Goal: Ask a question

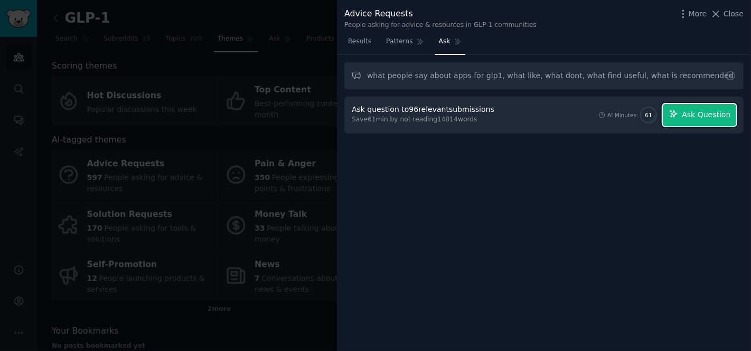
click at [702, 119] on span "Ask Question" at bounding box center [706, 114] width 49 height 11
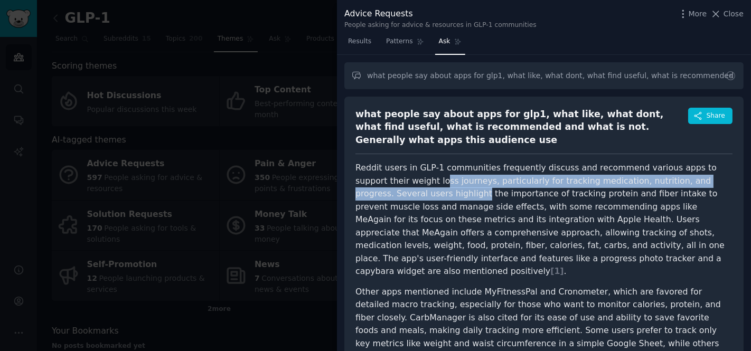
drag, startPoint x: 409, startPoint y: 184, endPoint x: 409, endPoint y: 198, distance: 14.3
click at [409, 198] on p "Reddit users in GLP-1 communities frequently discuss and recommend various apps…" at bounding box center [543, 220] width 377 height 117
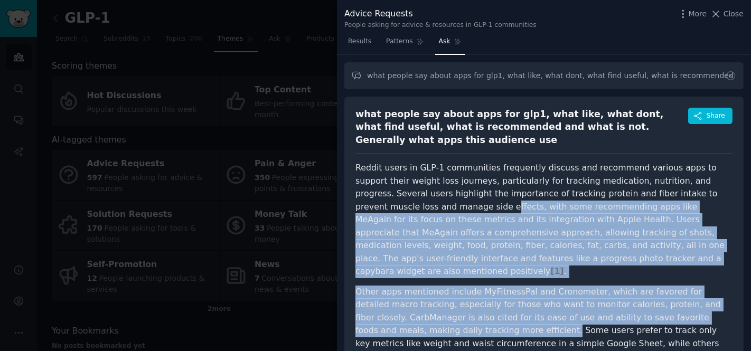
drag, startPoint x: 409, startPoint y: 209, endPoint x: 411, endPoint y: 321, distance: 112.0
click at [411, 321] on article "Reddit users in GLP-1 communities frequently discuss and recommend various apps…" at bounding box center [543, 341] width 377 height 359
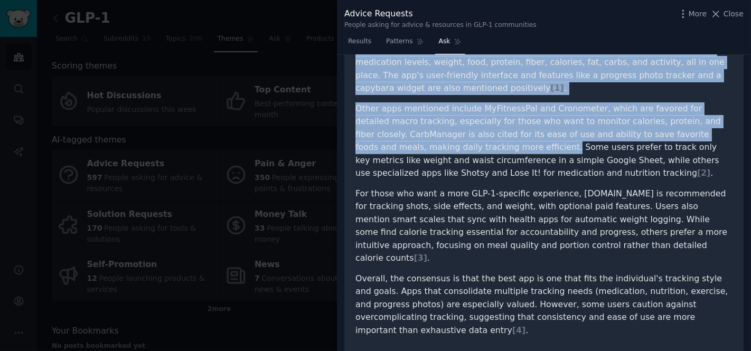
scroll to position [189, 0]
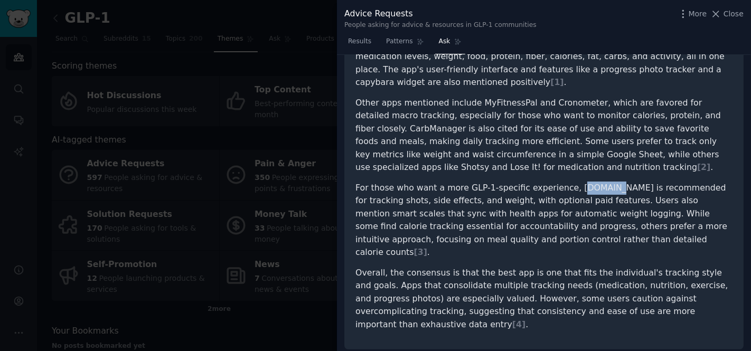
drag, startPoint x: 568, startPoint y: 175, endPoint x: 594, endPoint y: 175, distance: 25.9
click at [594, 182] on p "For those who want a more GLP-1-specific experience, [DOMAIN_NAME] is recommend…" at bounding box center [543, 221] width 377 height 78
drag, startPoint x: 594, startPoint y: 174, endPoint x: 564, endPoint y: 174, distance: 29.6
click at [564, 182] on p "For those who want a more GLP-1-specific experience, [DOMAIN_NAME] is recommend…" at bounding box center [543, 221] width 377 height 78
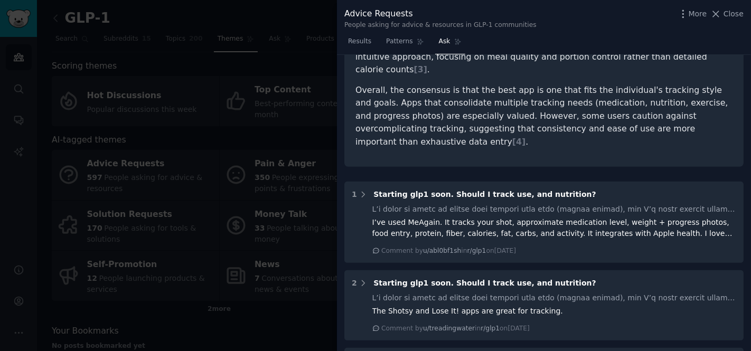
scroll to position [468, 0]
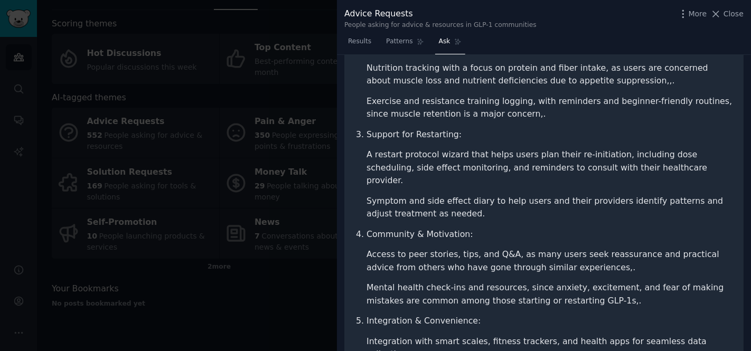
scroll to position [351, 0]
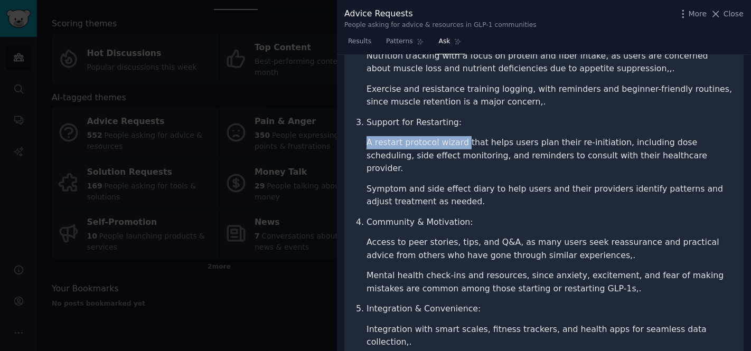
drag, startPoint x: 365, startPoint y: 127, endPoint x: 461, endPoint y: 129, distance: 95.6
click at [461, 129] on ol "Education & Preparation: Clear, accessible information about what to expect bef…" at bounding box center [543, 126] width 377 height 512
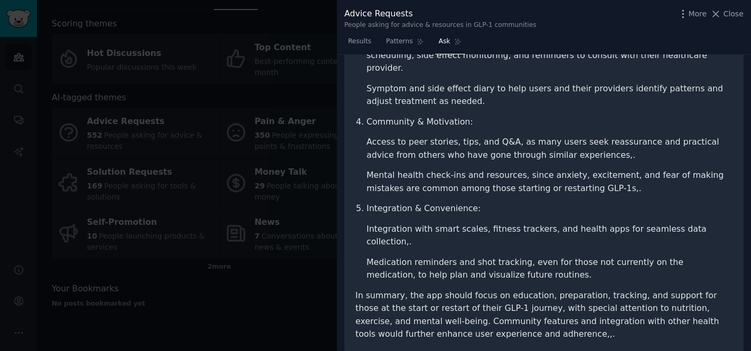
scroll to position [454, 0]
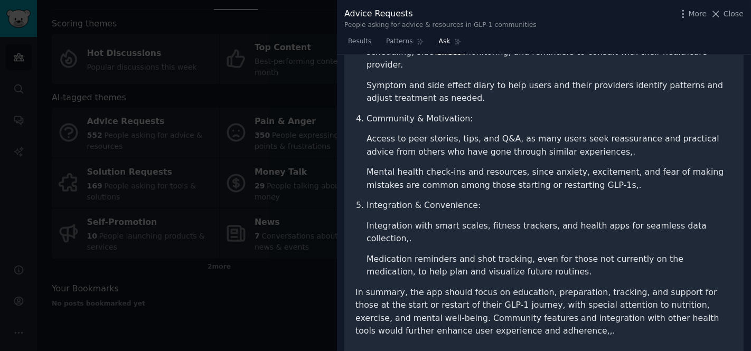
click at [296, 170] on div at bounding box center [375, 175] width 751 height 351
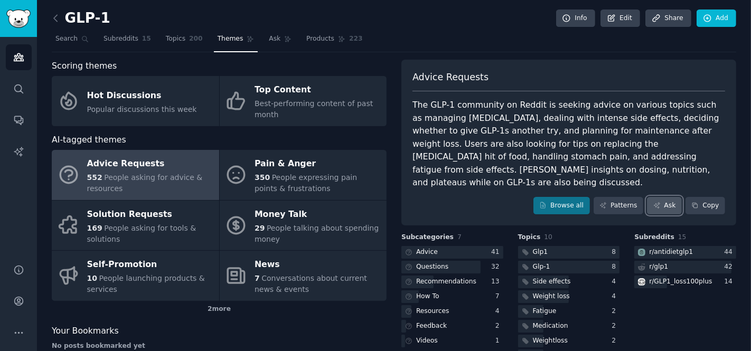
click at [664, 197] on link "Ask" at bounding box center [664, 206] width 35 height 18
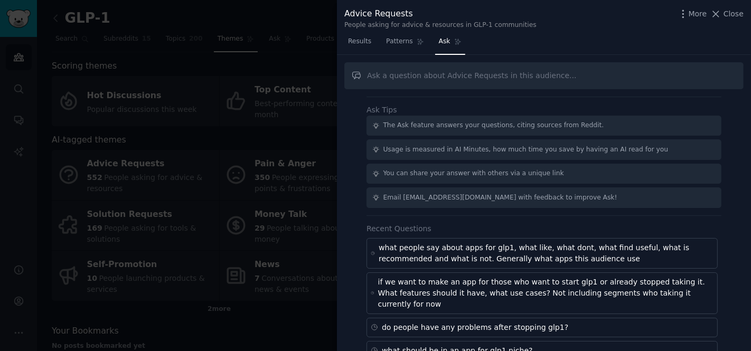
click at [470, 71] on input "text" at bounding box center [543, 75] width 399 height 27
click at [529, 74] on input "if we want to make an app for glp1 niche - what segments are there" at bounding box center [543, 75] width 399 height 27
click at [645, 74] on input "if we want to make an app for glp1 niche - what audience segments are there" at bounding box center [543, 75] width 399 height 27
type input "if we want to make an app for glp1 niche - what audience segments are there and…"
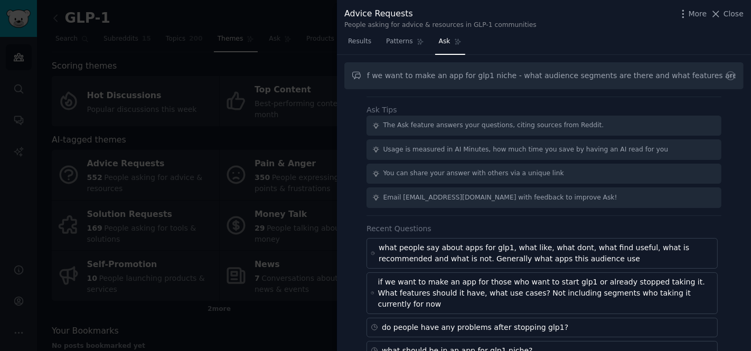
scroll to position [0, 0]
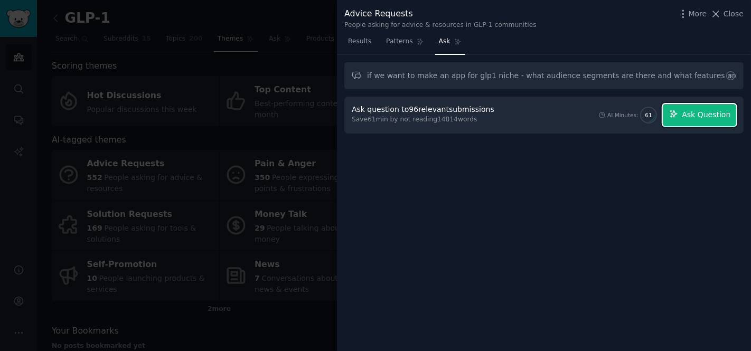
click at [698, 119] on span "Ask Question" at bounding box center [706, 114] width 49 height 11
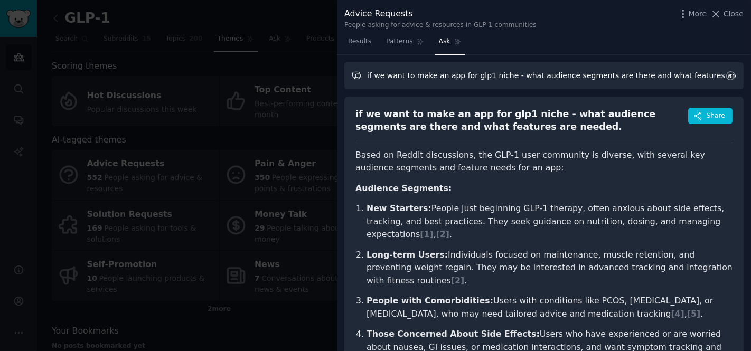
click at [672, 81] on input "if we want to make an app for glp1 niche - what audience segments are there and…" at bounding box center [543, 75] width 399 height 27
click at [529, 81] on input "if we want to make an app for glp1 niche - what audience segments are there and…" at bounding box center [543, 75] width 399 height 27
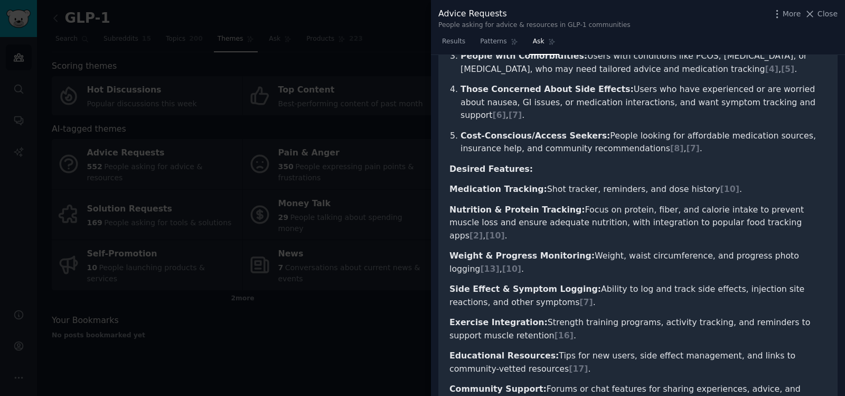
scroll to position [243, 0]
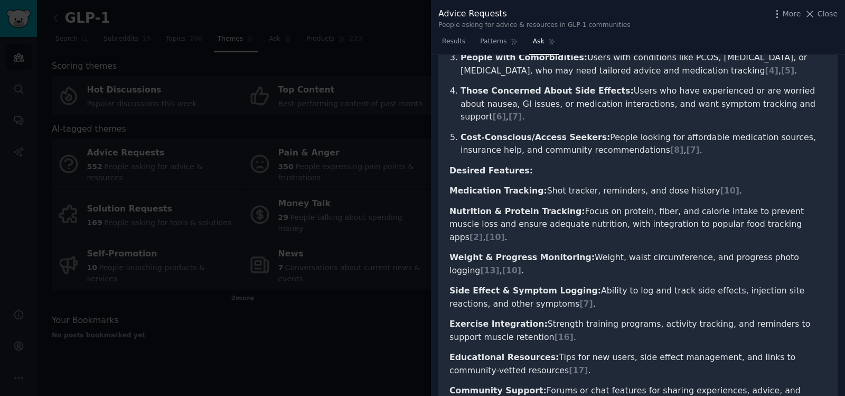
click at [541, 39] on span "Ask" at bounding box center [539, 42] width 12 height 10
click at [751, 13] on span "Close" at bounding box center [828, 13] width 20 height 11
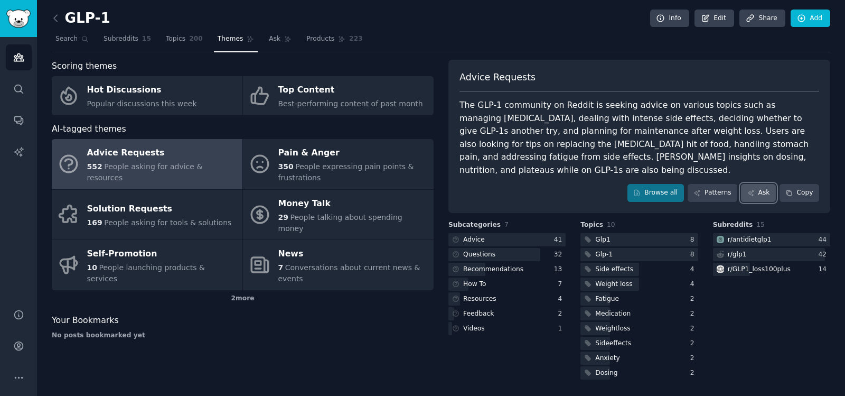
click at [751, 191] on link "Ask" at bounding box center [758, 193] width 35 height 18
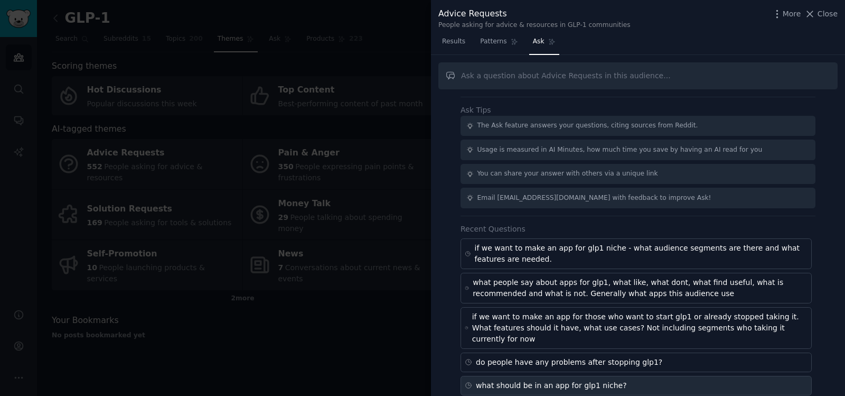
click at [548, 351] on div "what should be in an app for glp1 niche?" at bounding box center [551, 385] width 151 height 11
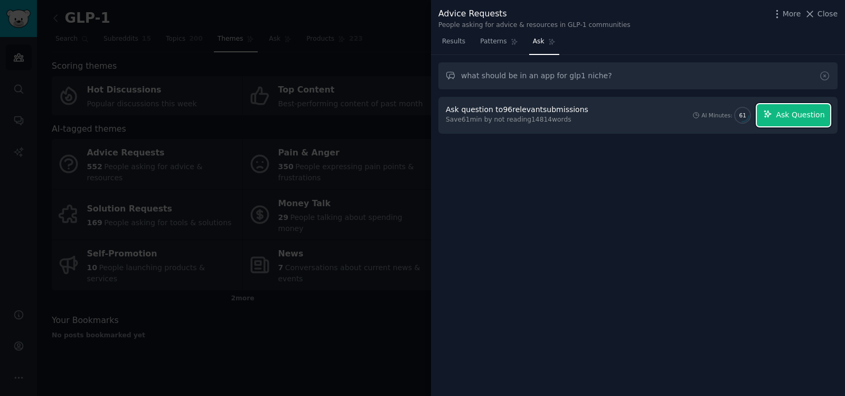
click at [751, 122] on button "Ask Question" at bounding box center [793, 115] width 73 height 22
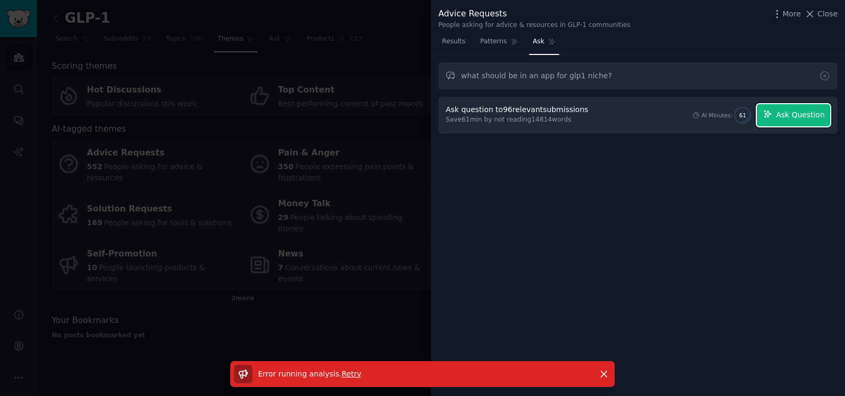
click at [751, 111] on span "Ask Question" at bounding box center [800, 114] width 49 height 11
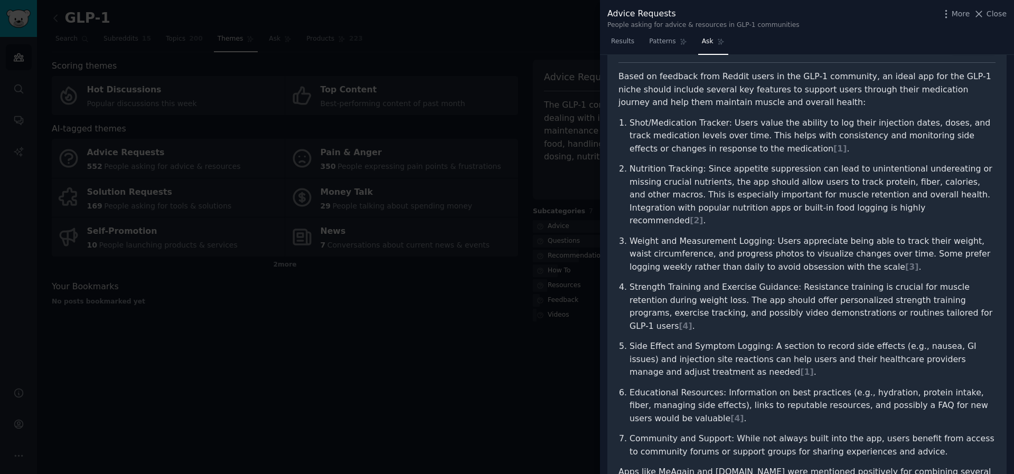
scroll to position [65, 0]
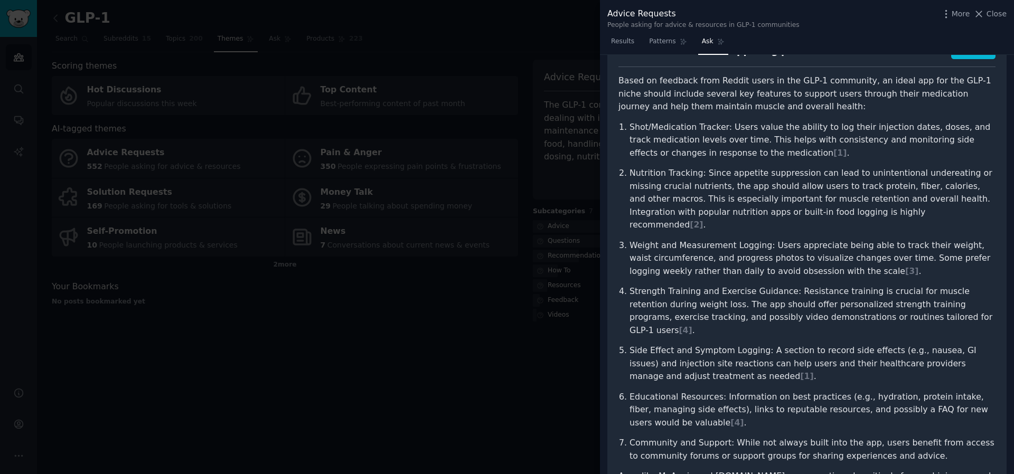
drag, startPoint x: 999, startPoint y: 13, endPoint x: 887, endPoint y: 139, distance: 168.3
click at [751, 34] on div "Advice Requests People asking for advice & resources in GLP-1 communities More …" at bounding box center [807, 237] width 414 height 474
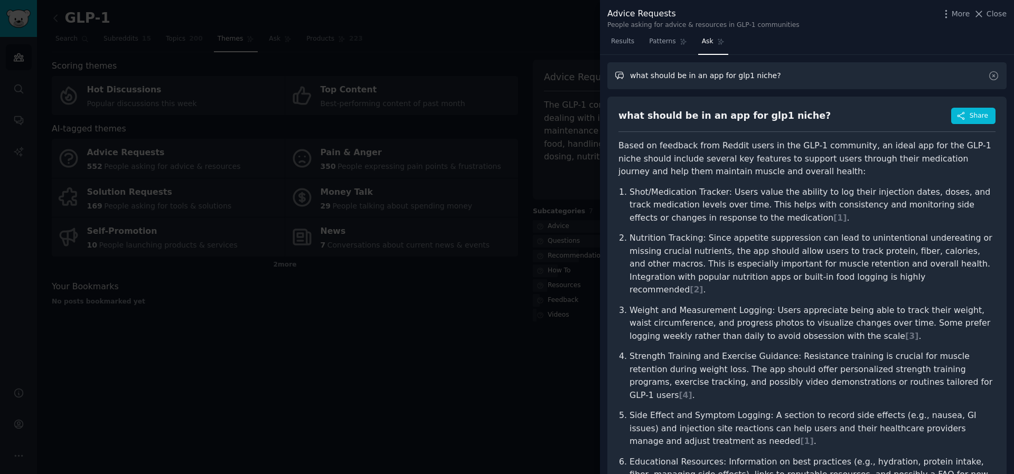
click at [751, 78] on input "what should be in an app for glp1 niche?" at bounding box center [806, 75] width 399 height 27
drag, startPoint x: 788, startPoint y: 78, endPoint x: 630, endPoint y: 69, distance: 158.7
click at [630, 69] on input "what should be in an app for glp1 niche?" at bounding box center [806, 75] width 399 height 27
paste input "1. GLP-1-curious (pre-drug)"
paste input "GLP-1-curious (pre-drug)"
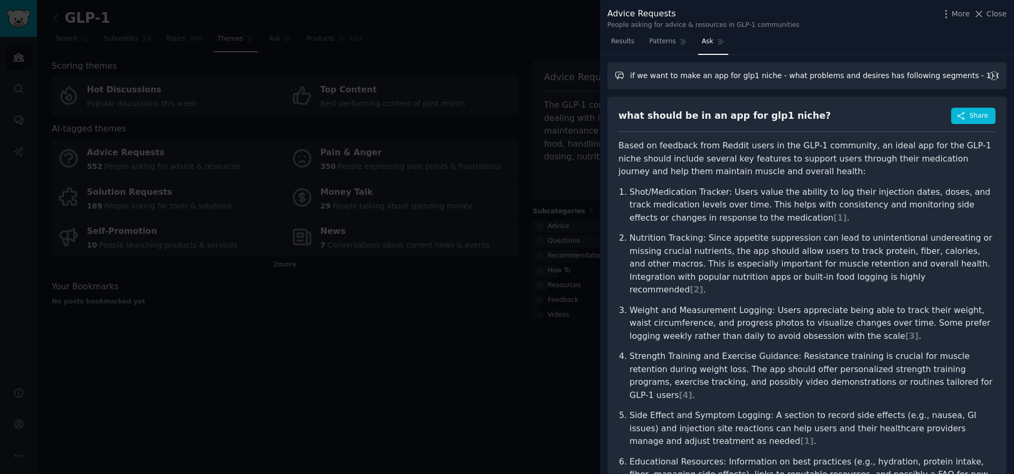
paste input "On-drug (active users)"
click at [751, 78] on input "if we want to make an app for glp1 niche - what problems and desires has follow…" at bounding box center [806, 75] width 399 height 27
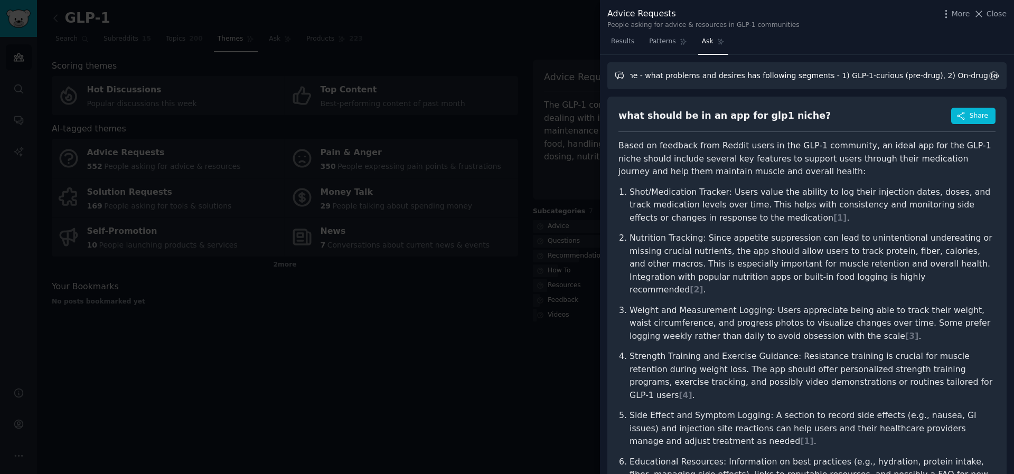
drag, startPoint x: 949, startPoint y: 72, endPoint x: 1008, endPoint y: 72, distance: 59.2
click at [751, 72] on div "if we want to make an app for glp1 niche - what problems and desires has follow…" at bounding box center [807, 265] width 414 height 420
drag, startPoint x: 859, startPoint y: 78, endPoint x: 986, endPoint y: 86, distance: 127.0
click at [751, 86] on form "if we want to make an app for glp1 niche - what problems and desires has follow…" at bounding box center [806, 75] width 399 height 27
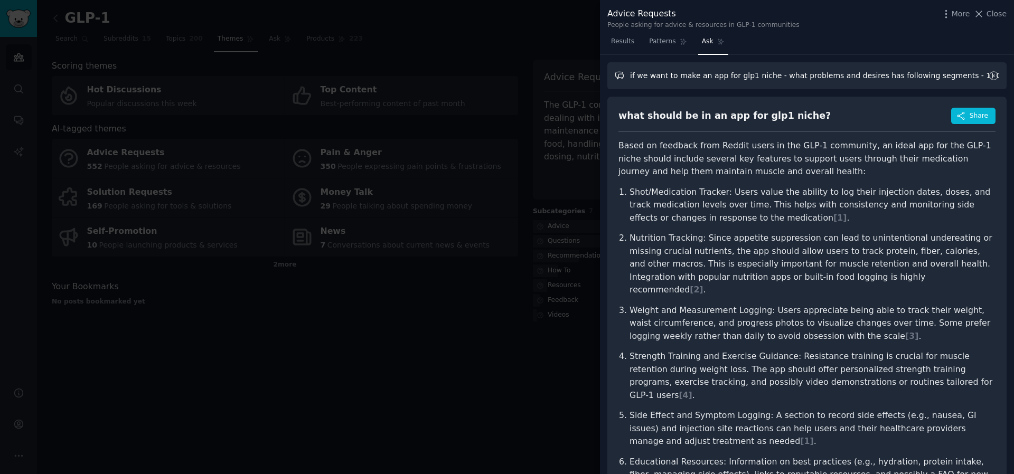
click at [751, 73] on input "if we want to make an app for glp1 niche - what problems and desires has follow…" at bounding box center [806, 75] width 399 height 27
paste input "3. Off-ramp / Maintenance"
click at [751, 76] on input "if we want to make an app for glp1 niche - what problems and desires has follow…" at bounding box center [806, 75] width 399 height 27
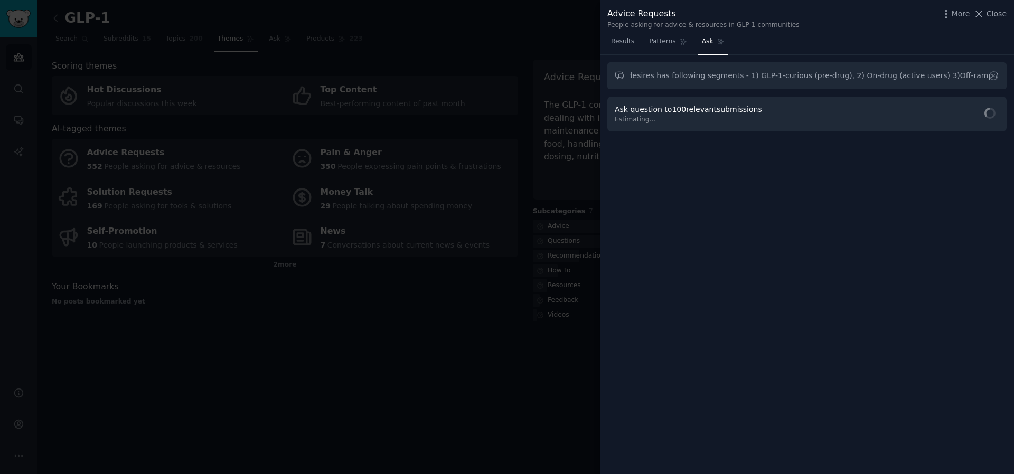
scroll to position [0, 0]
click at [751, 118] on button "Ask Question" at bounding box center [962, 115] width 73 height 22
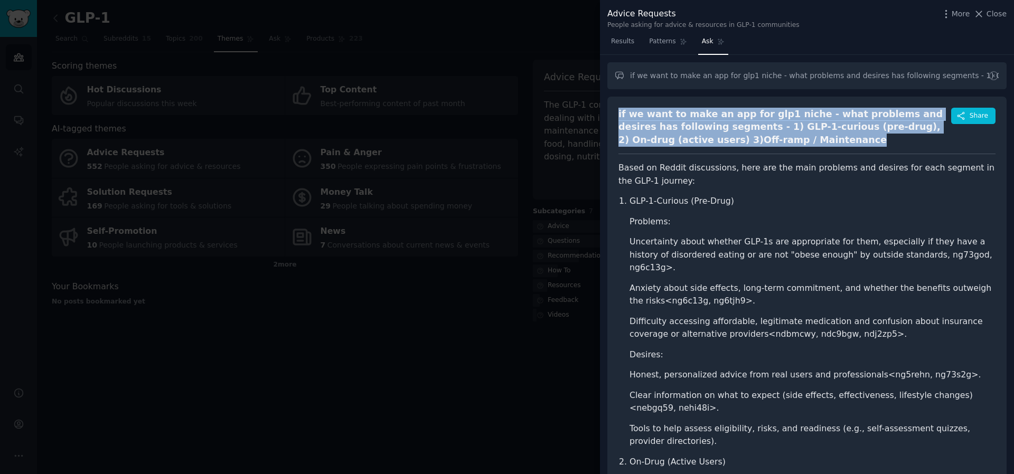
drag, startPoint x: 745, startPoint y: 137, endPoint x: 603, endPoint y: 114, distance: 144.4
click at [603, 114] on div "if we want to make an app for glp1 niche - what problems and desires has follow…" at bounding box center [807, 265] width 414 height 420
copy div "if we want to make an app for glp1 niche - what problems and desires has follow…"
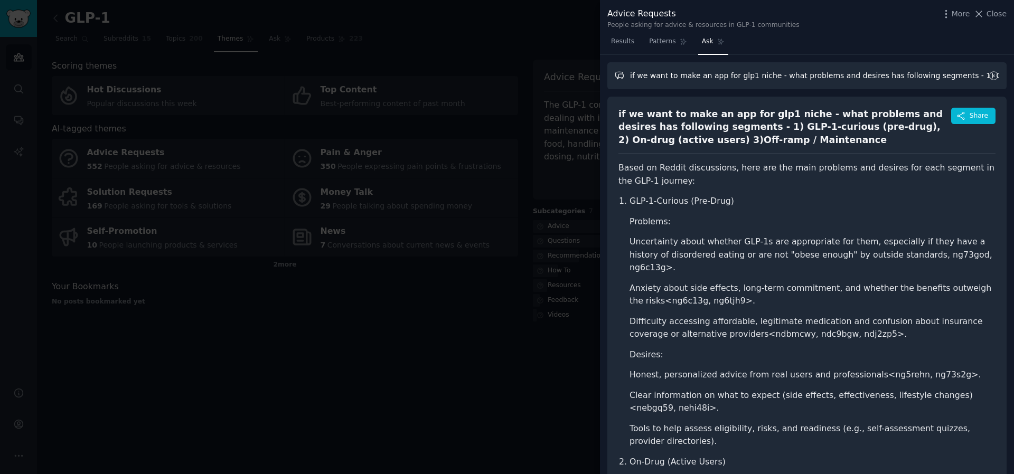
click at [751, 74] on input "if we want to make an app for glp1 niche - what problems and desires has follow…" at bounding box center [806, 75] width 399 height 27
paste input "text"
drag, startPoint x: 800, startPoint y: 79, endPoint x: 977, endPoint y: 82, distance: 177.5
click at [751, 82] on input "if we want to make an app for glp1 niche - what problems and desires has follow…" at bounding box center [806, 75] width 399 height 27
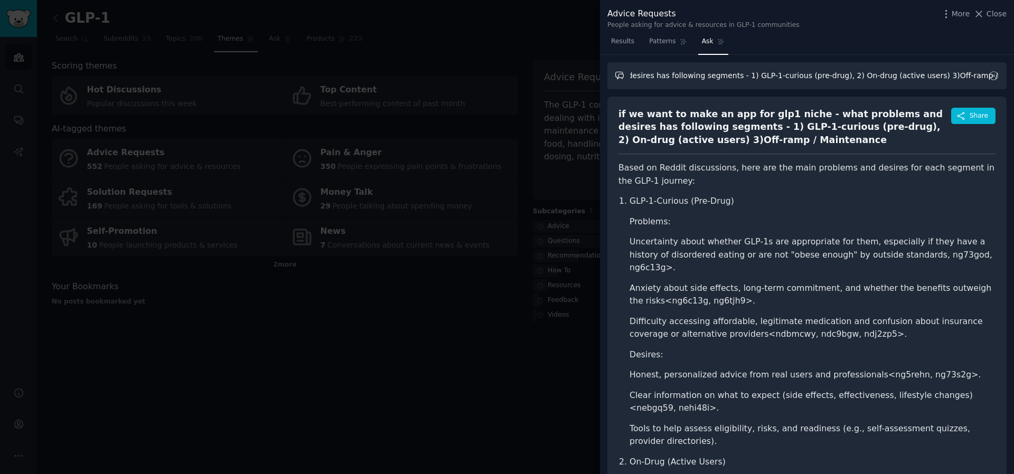
click at [751, 80] on input "if we want to make an app for glp1 niche - what problems and desires has follow…" at bounding box center [806, 75] width 399 height 27
type input "if we want to make an app for glp1 niche - what problems and desires has follow…"
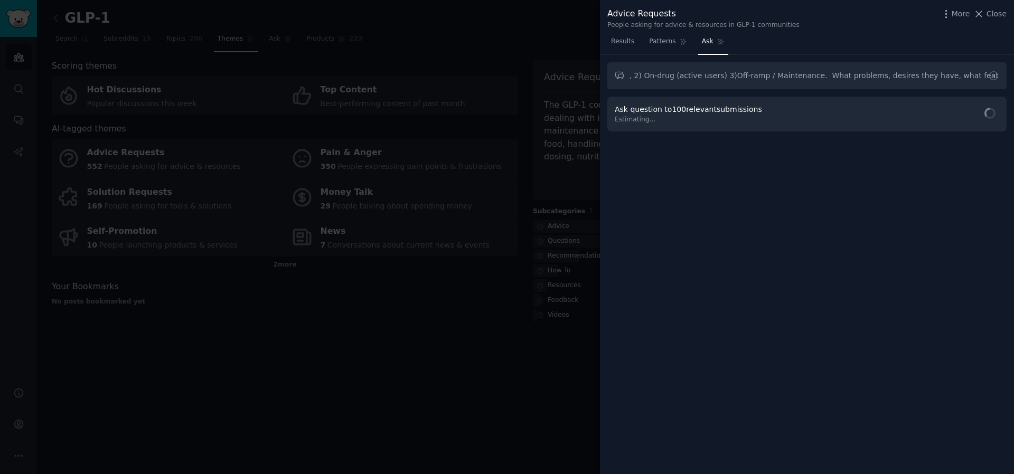
scroll to position [0, 0]
click at [751, 113] on span "Ask Question" at bounding box center [969, 114] width 49 height 11
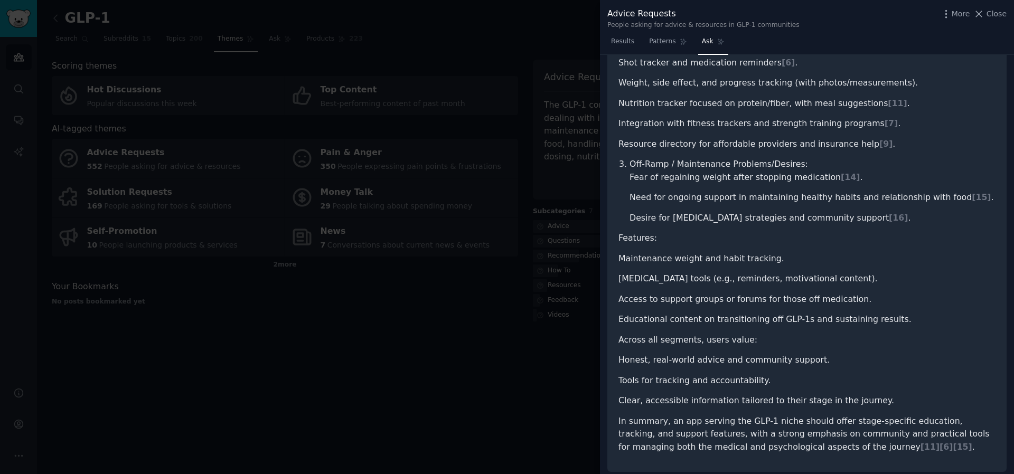
scroll to position [534, 0]
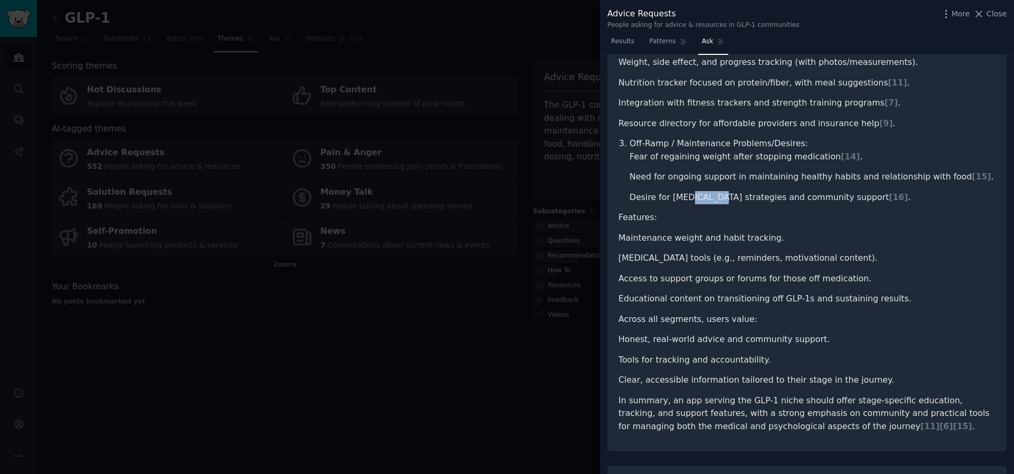
drag, startPoint x: 681, startPoint y: 188, endPoint x: 710, endPoint y: 184, distance: 28.8
click at [710, 191] on li "Desire for relapse prevention strategies and community support [ 16 ] ." at bounding box center [813, 197] width 366 height 13
click at [709, 191] on li "Desire for relapse prevention strategies and community support [ 16 ] ." at bounding box center [813, 197] width 366 height 13
